Goal: Check status: Check status

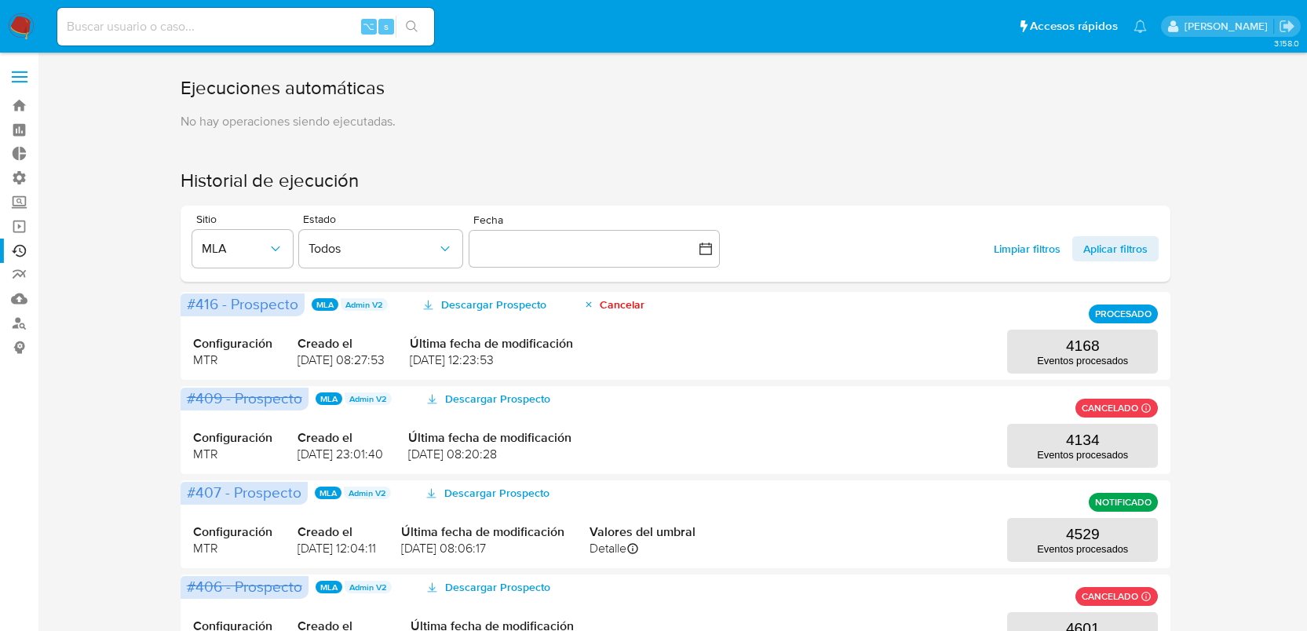
click at [217, 27] on input at bounding box center [245, 26] width 377 height 20
paste input "574451595"
type input "574451595"
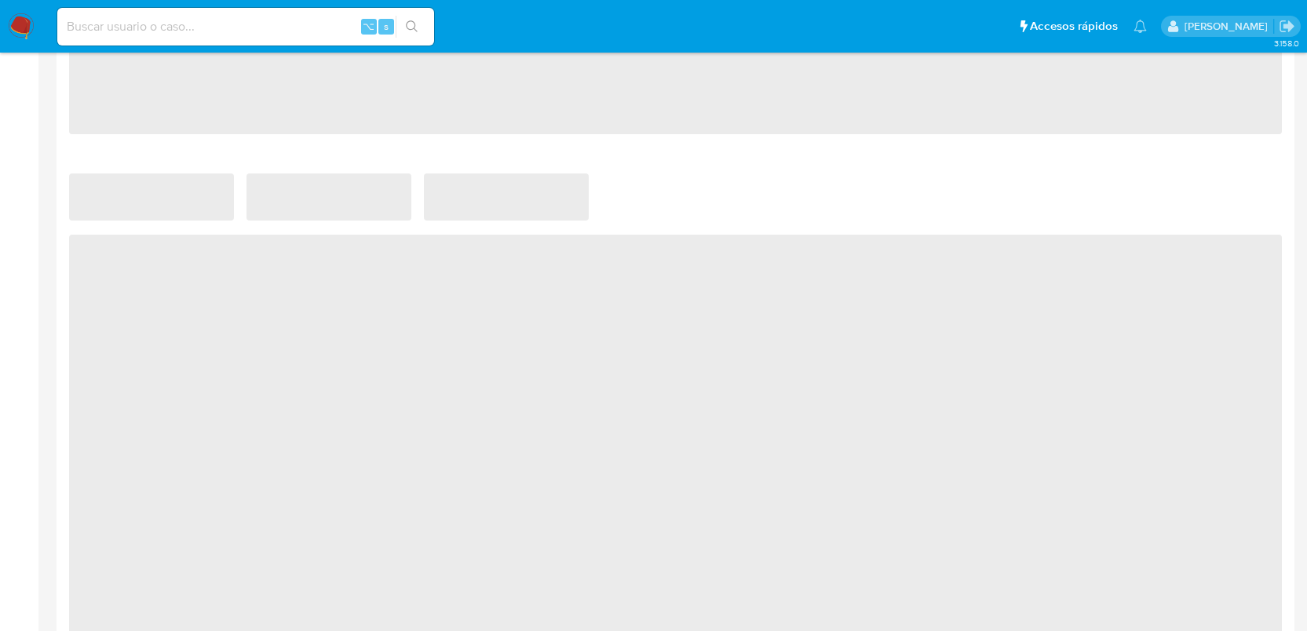
select select "10"
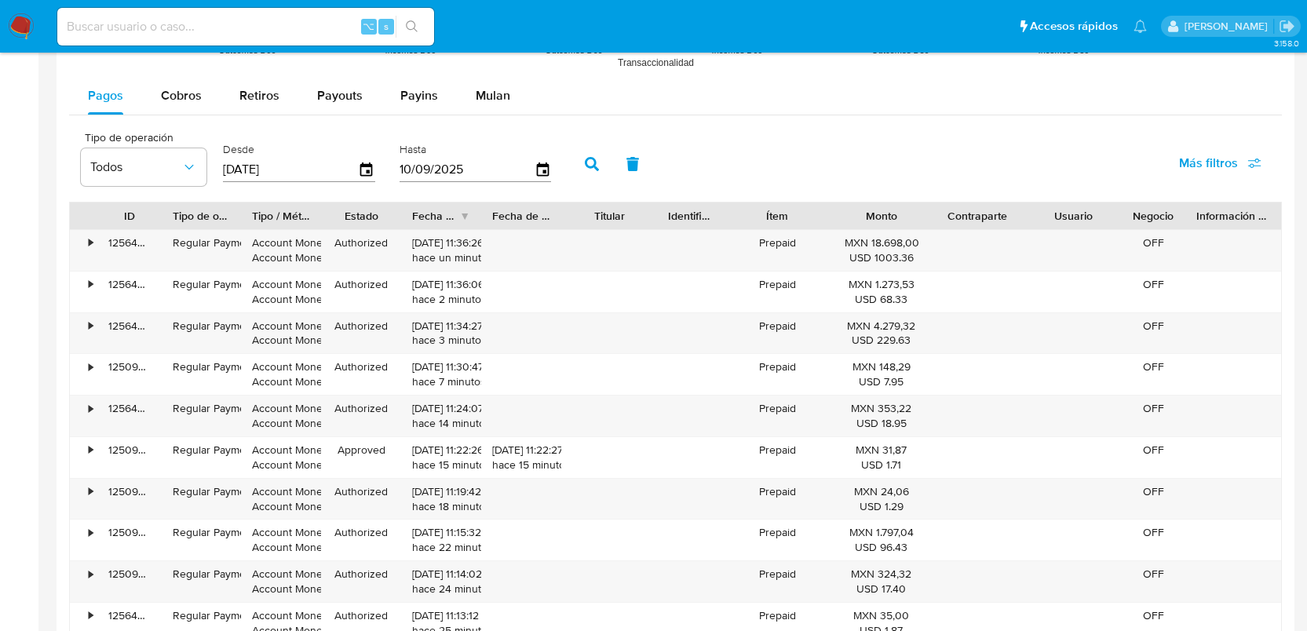
scroll to position [1437, 0]
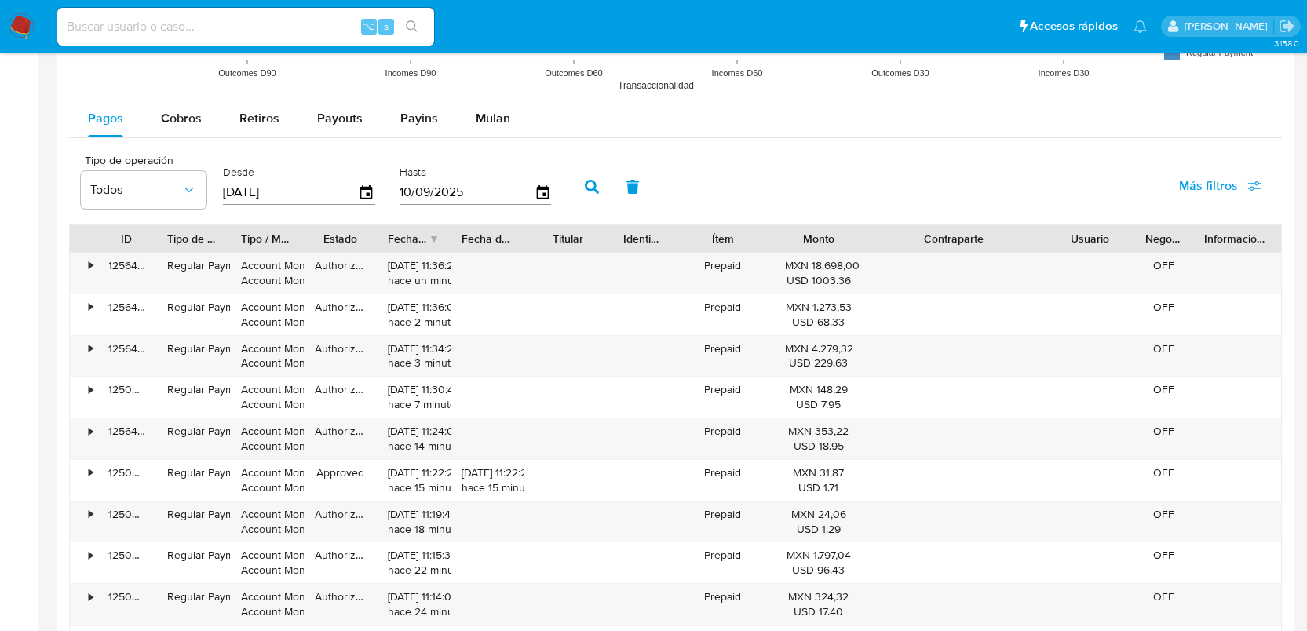
drag, startPoint x: 1033, startPoint y: 238, endPoint x: 1116, endPoint y: 231, distance: 83.5
click at [1116, 231] on div "ID Tipo de operación Tipo / Método Estado Fecha de creación Fecha de aprobación…" at bounding box center [675, 238] width 1211 height 27
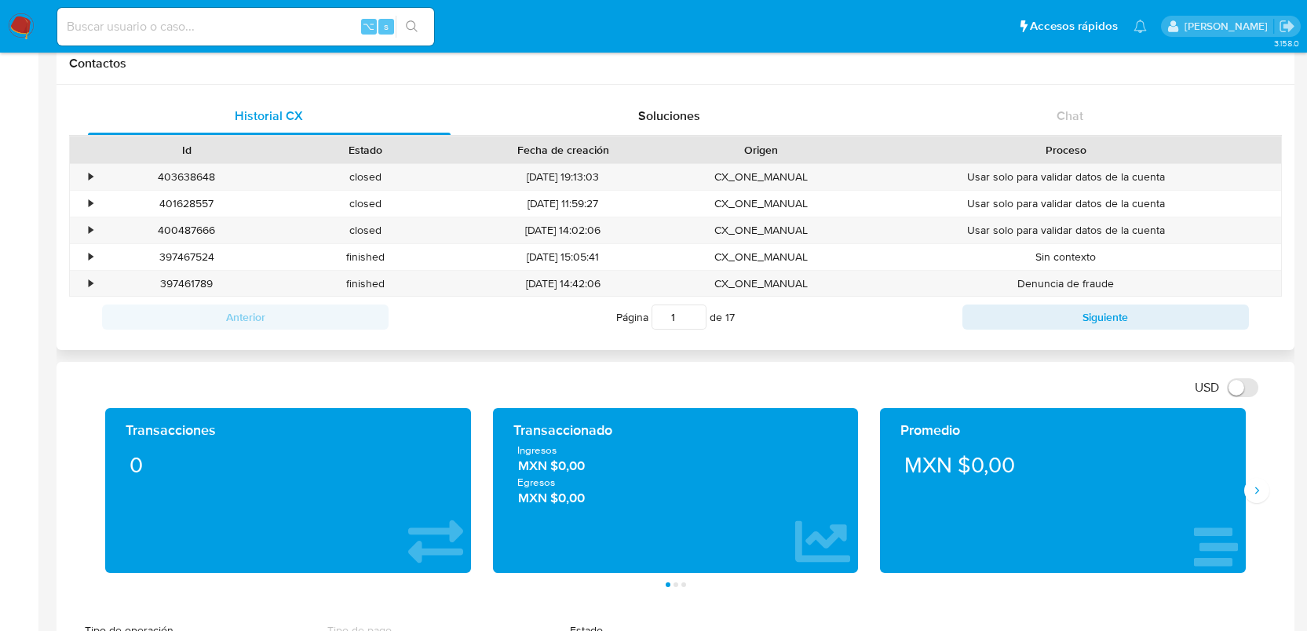
scroll to position [0, 0]
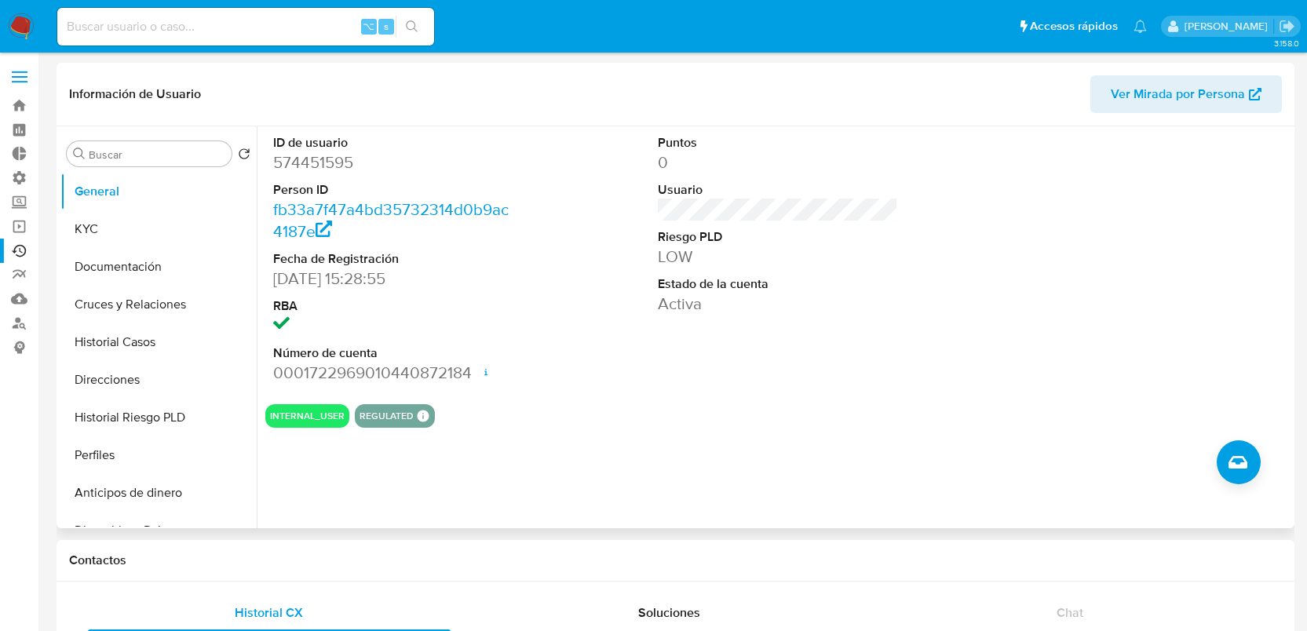
click at [327, 158] on dd "574451595" at bounding box center [393, 163] width 241 height 22
copy dd "574451595"
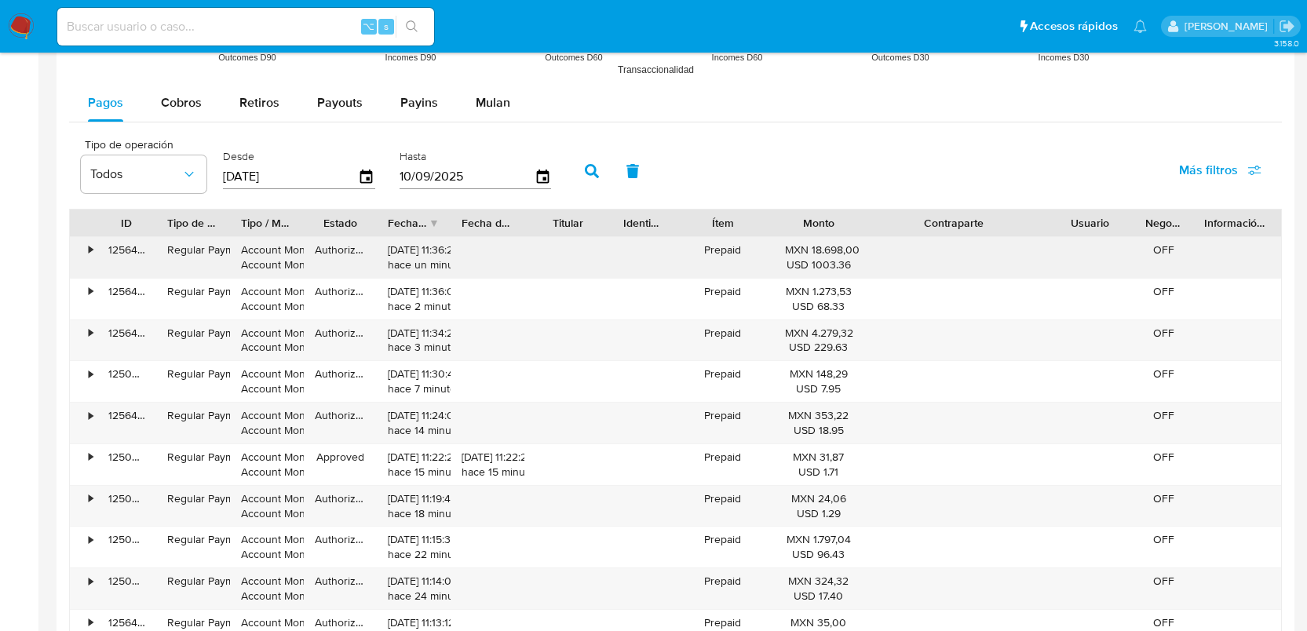
scroll to position [1459, 0]
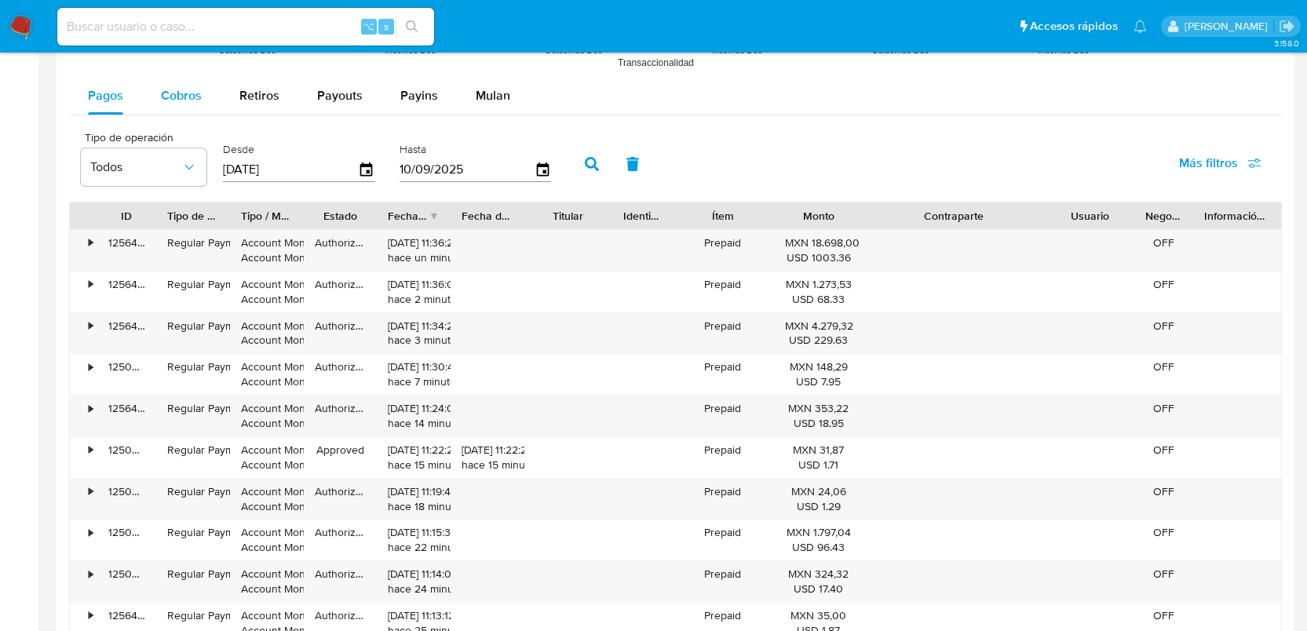
click at [192, 100] on span "Cobros" at bounding box center [181, 95] width 41 height 18
select select "10"
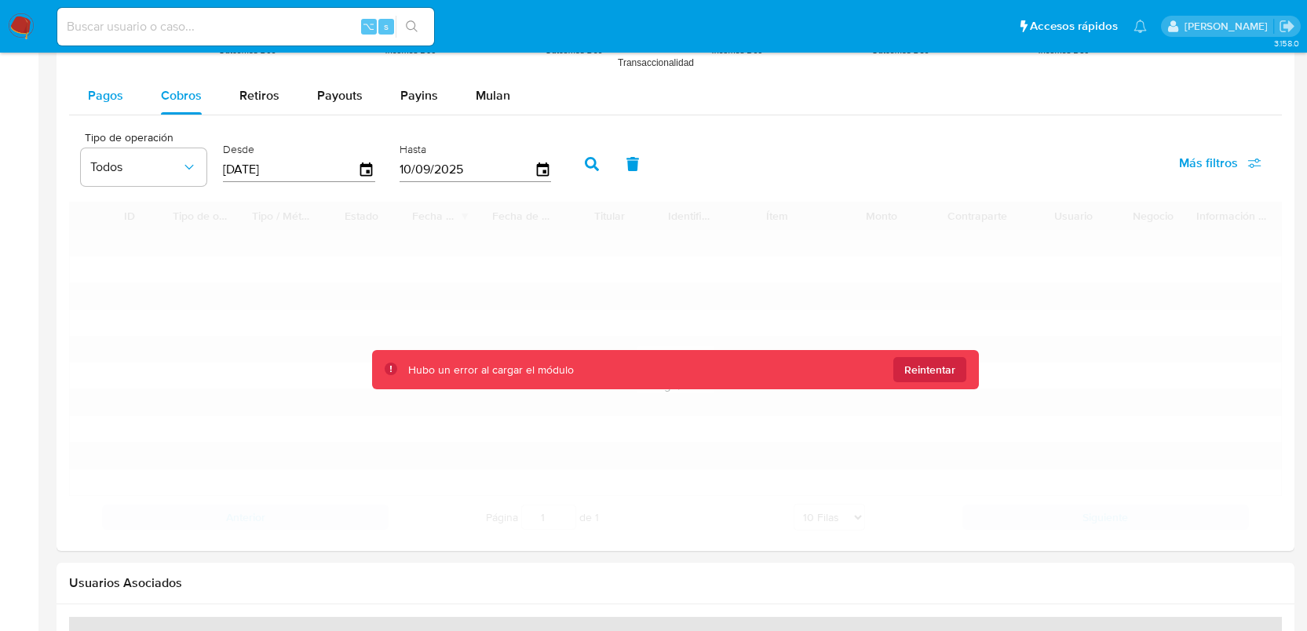
click at [99, 91] on span "Pagos" at bounding box center [105, 95] width 35 height 18
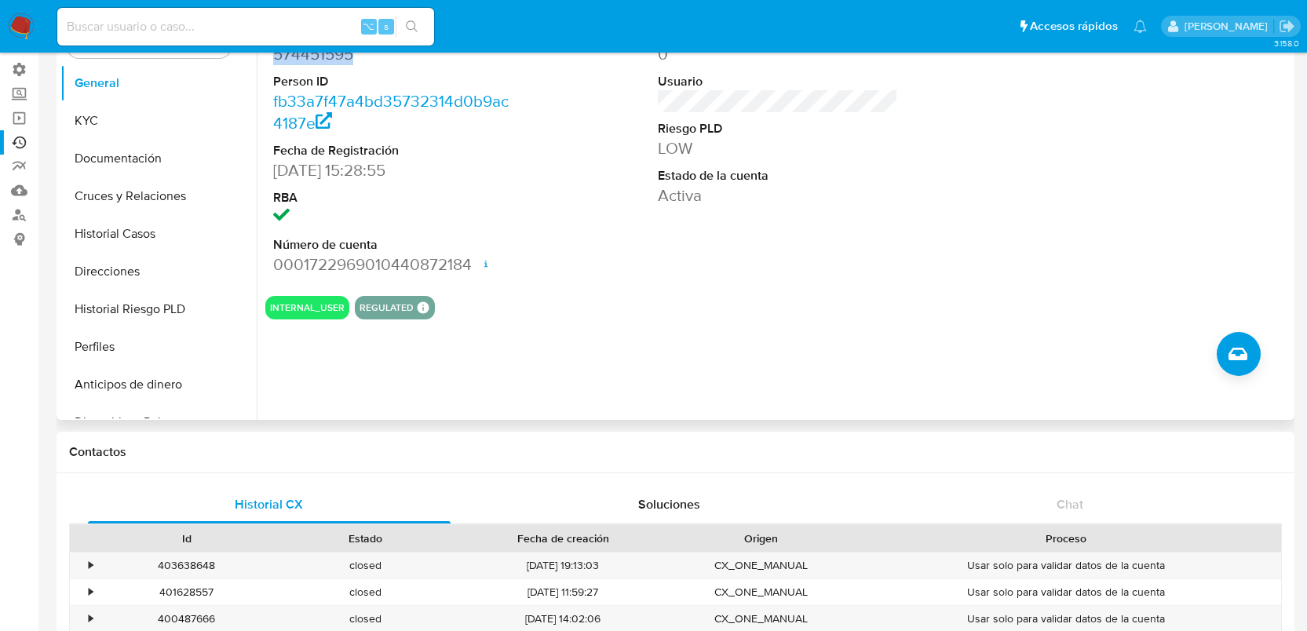
scroll to position [0, 0]
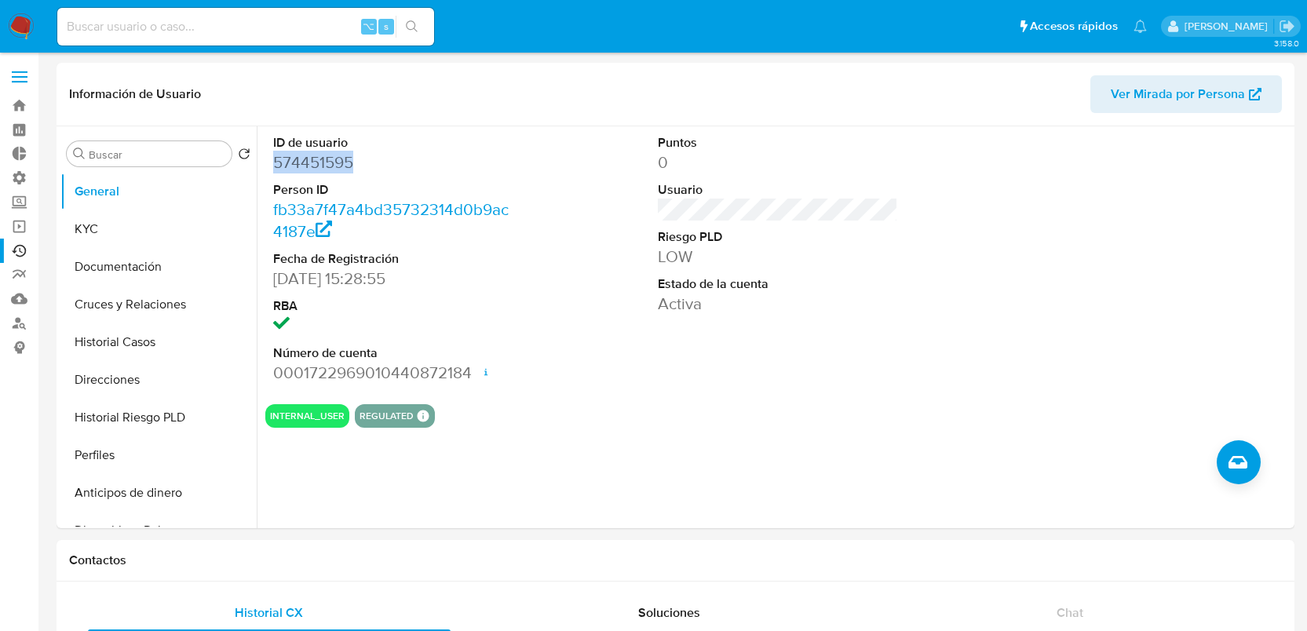
click at [9, 251] on link "Ejecuciones automáticas" at bounding box center [93, 251] width 187 height 24
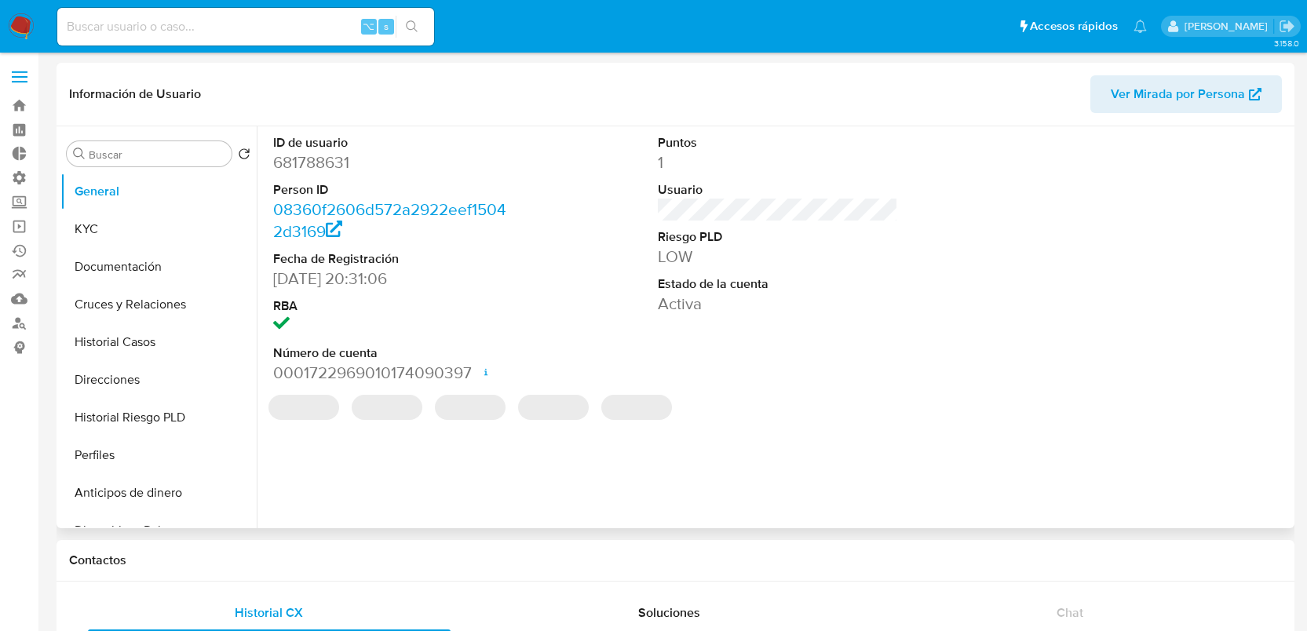
select select "10"
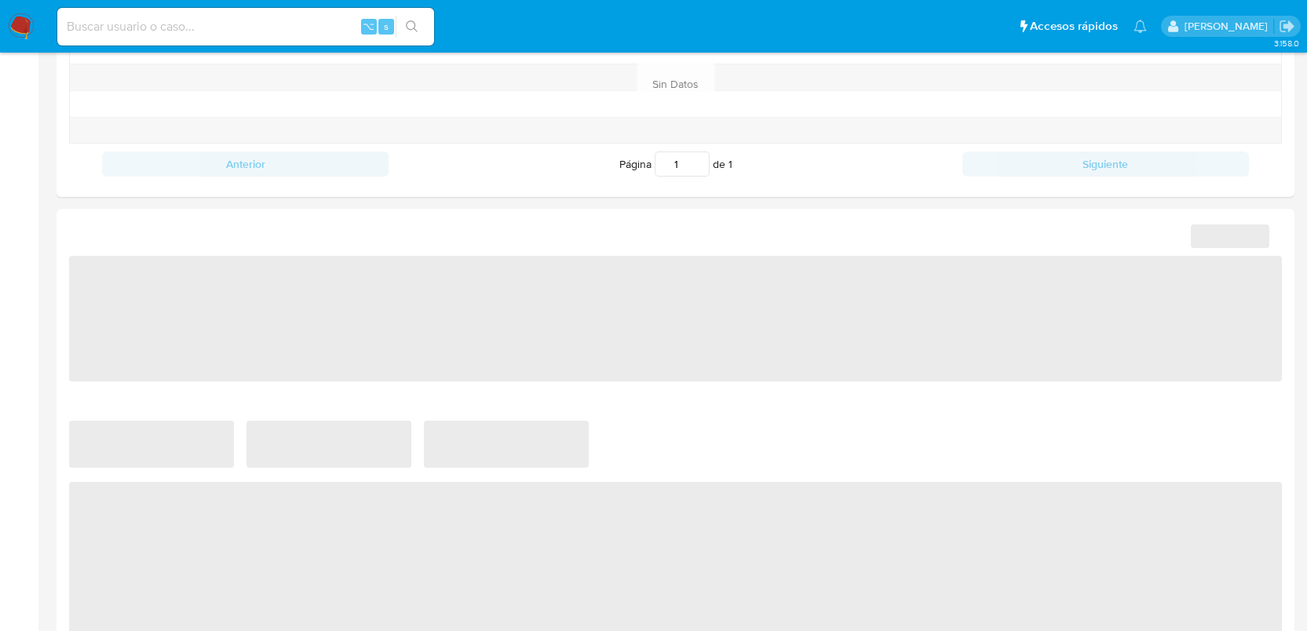
select select "10"
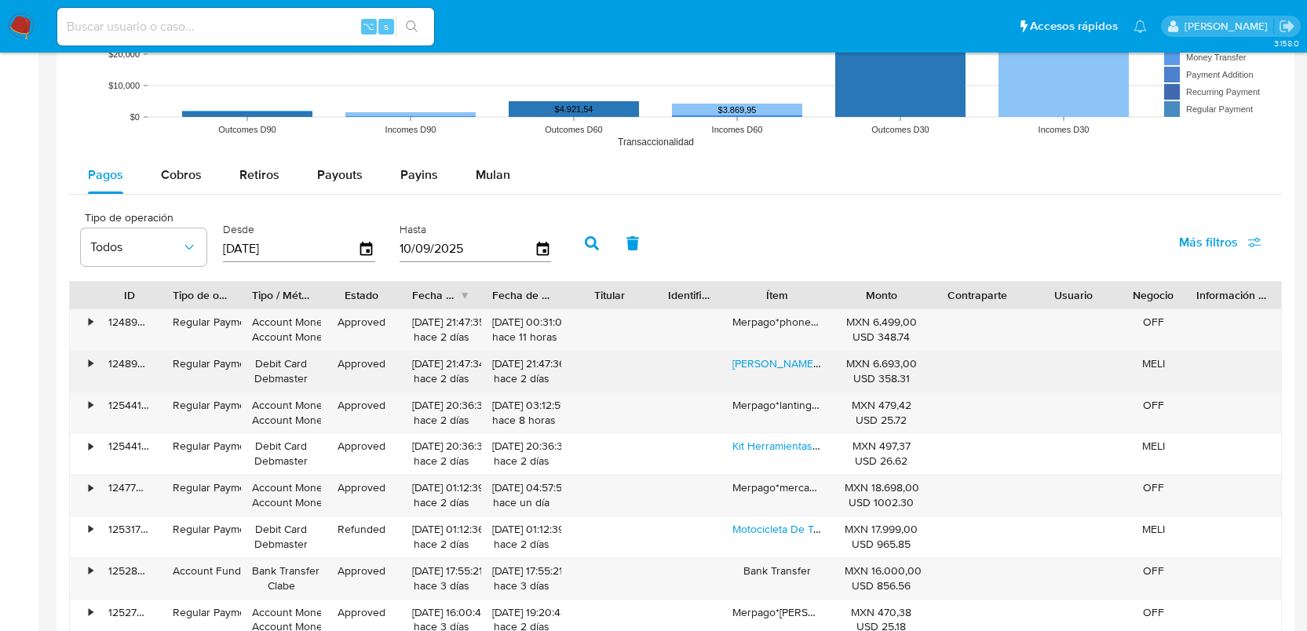
scroll to position [1361, 0]
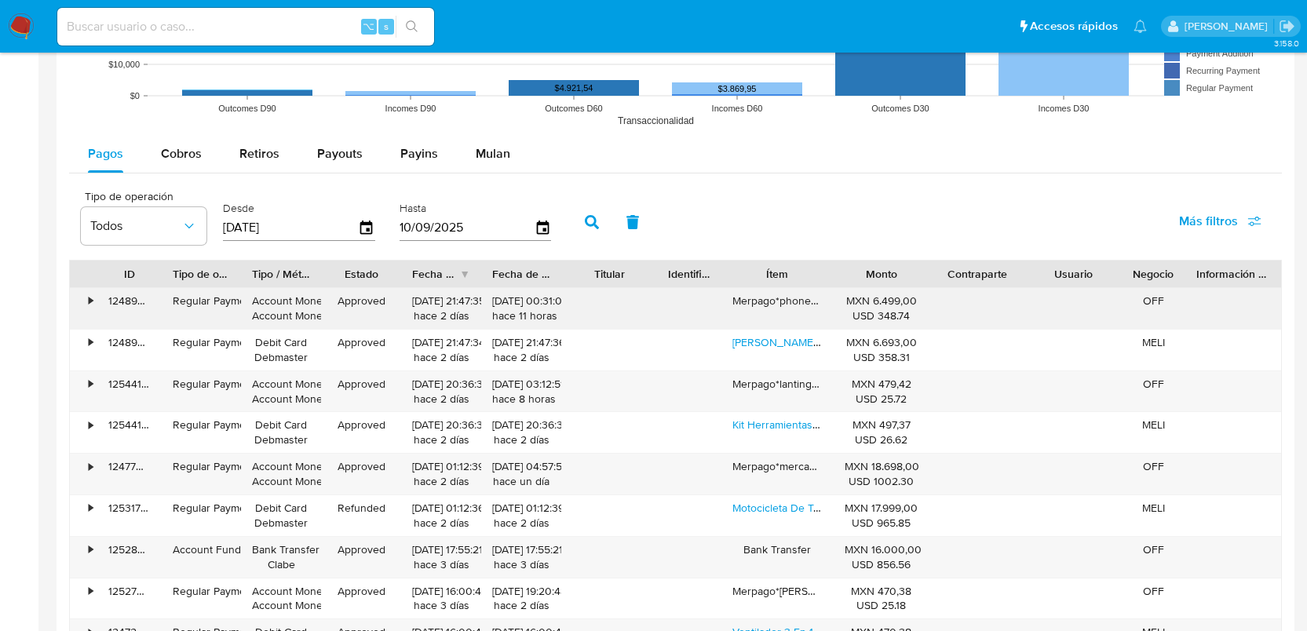
click at [73, 297] on div "•" at bounding box center [83, 308] width 27 height 41
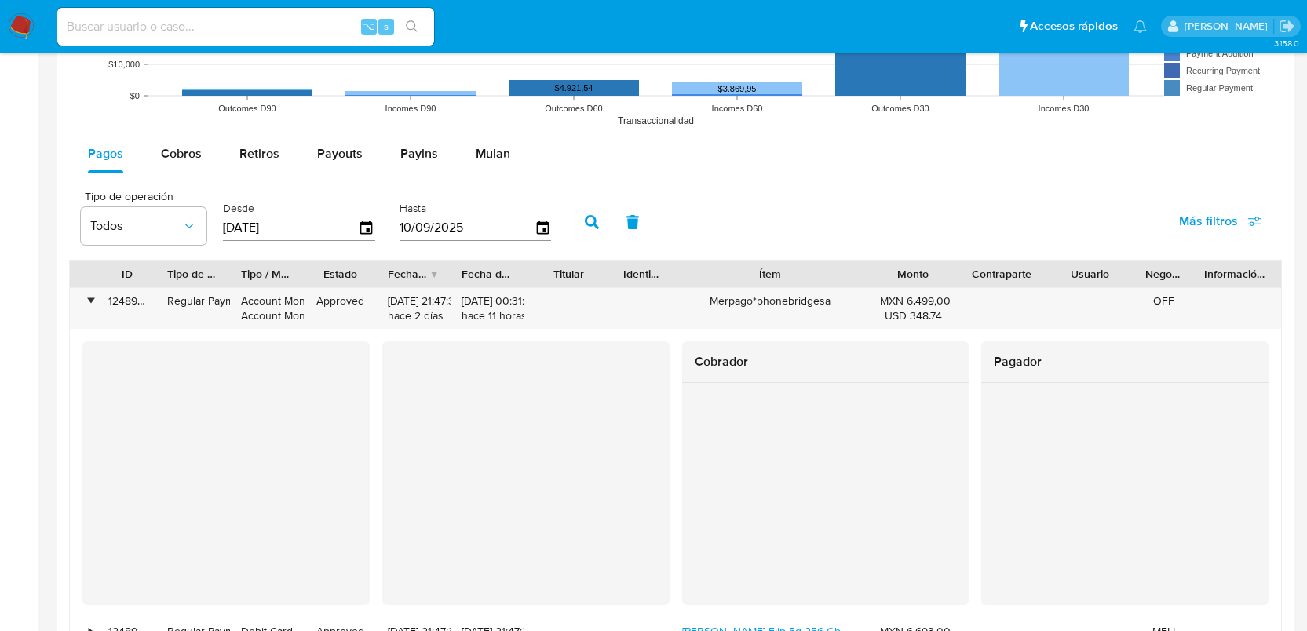
drag, startPoint x: 843, startPoint y: 274, endPoint x: 914, endPoint y: 266, distance: 71.1
click at [914, 266] on div "ID Tipo de operación Tipo / Método Estado Fecha de creación Fecha de aprobación…" at bounding box center [675, 274] width 1211 height 27
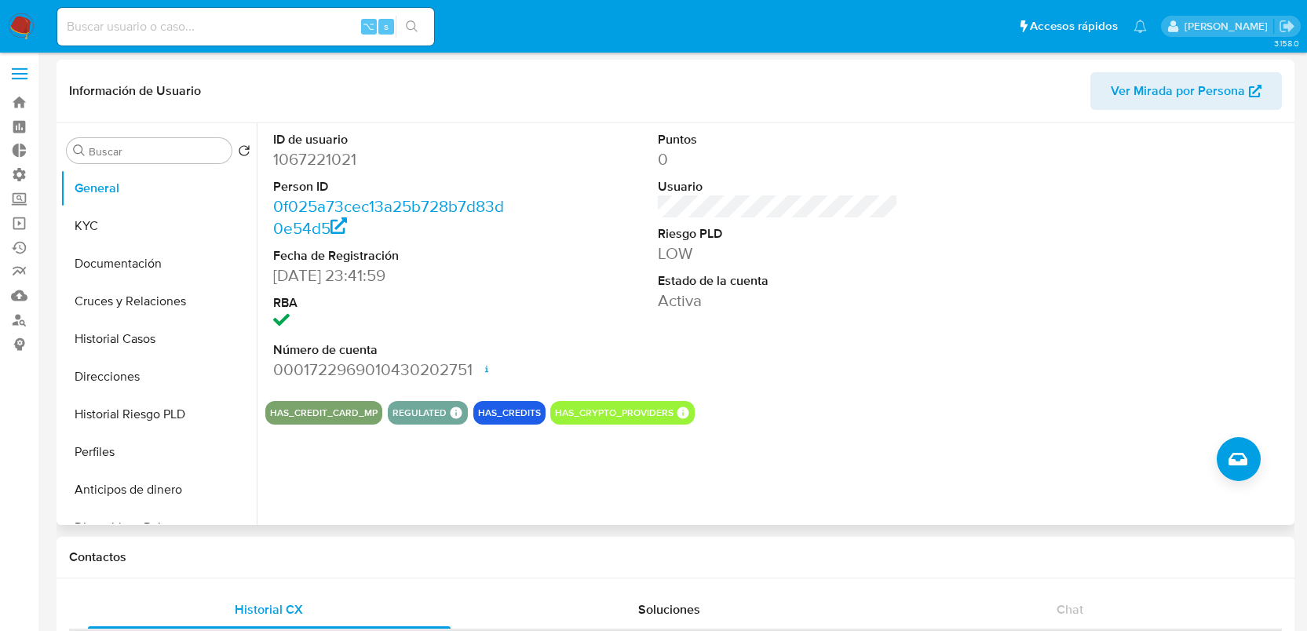
scroll to position [0, 0]
